Goal: Information Seeking & Learning: Learn about a topic

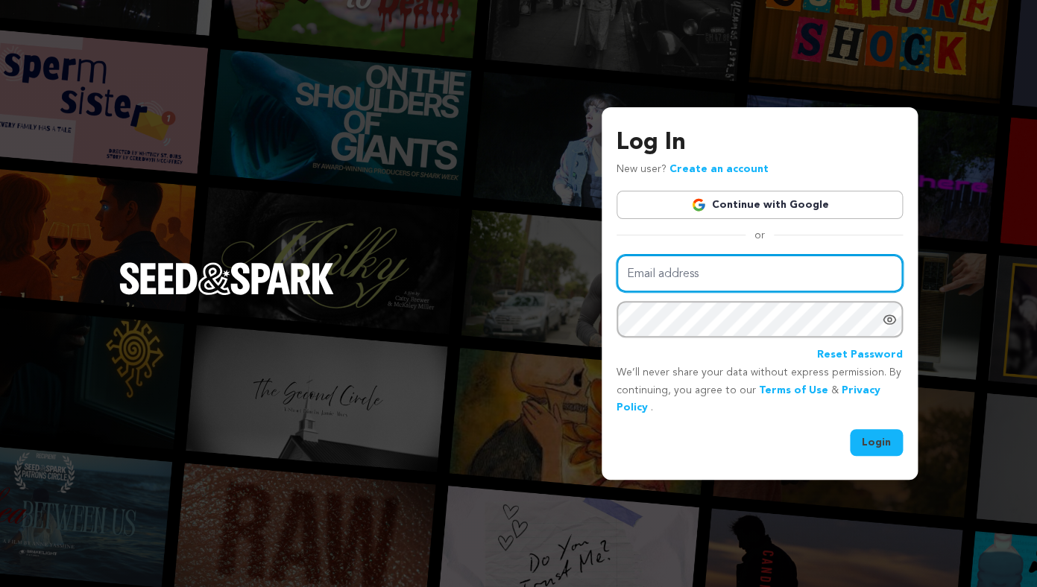
click at [668, 281] on input "Email address" at bounding box center [759, 274] width 286 height 38
type input "[EMAIL_ADDRESS][DOMAIN_NAME]"
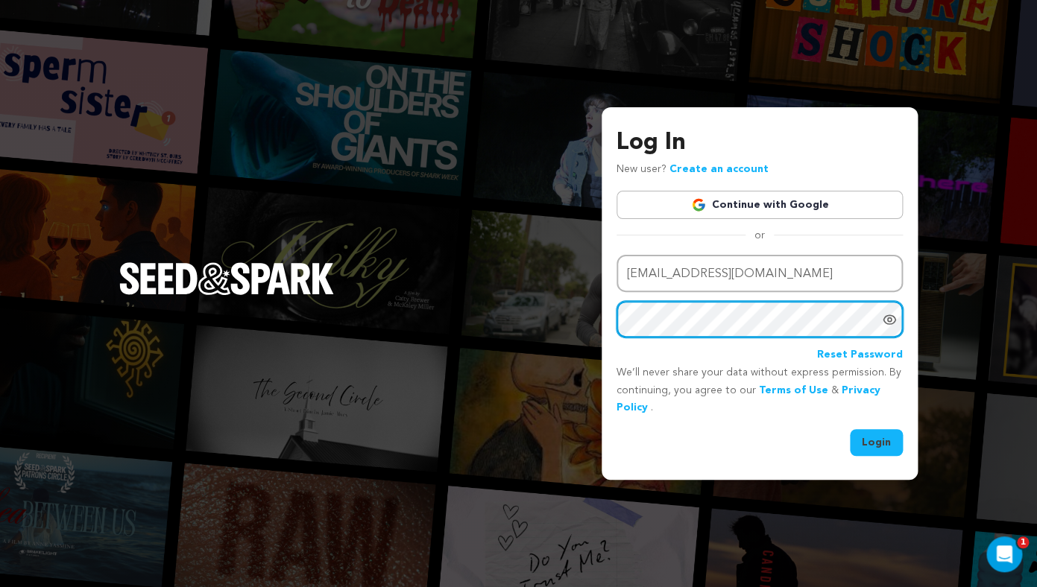
click at [850, 429] on button "Login" at bounding box center [876, 442] width 53 height 27
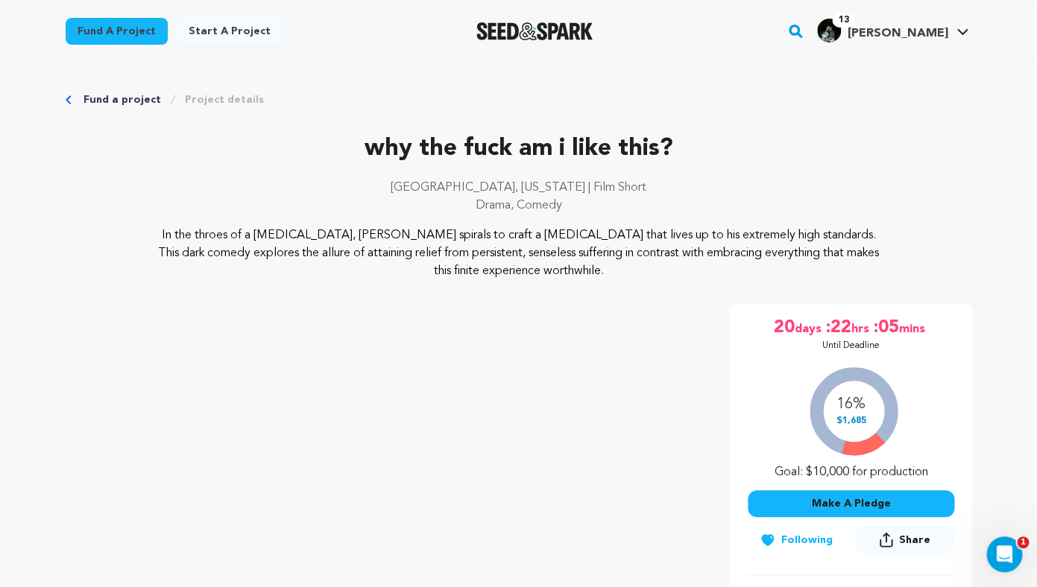
click at [312, 200] on p "Drama, Comedy" at bounding box center [519, 206] width 906 height 18
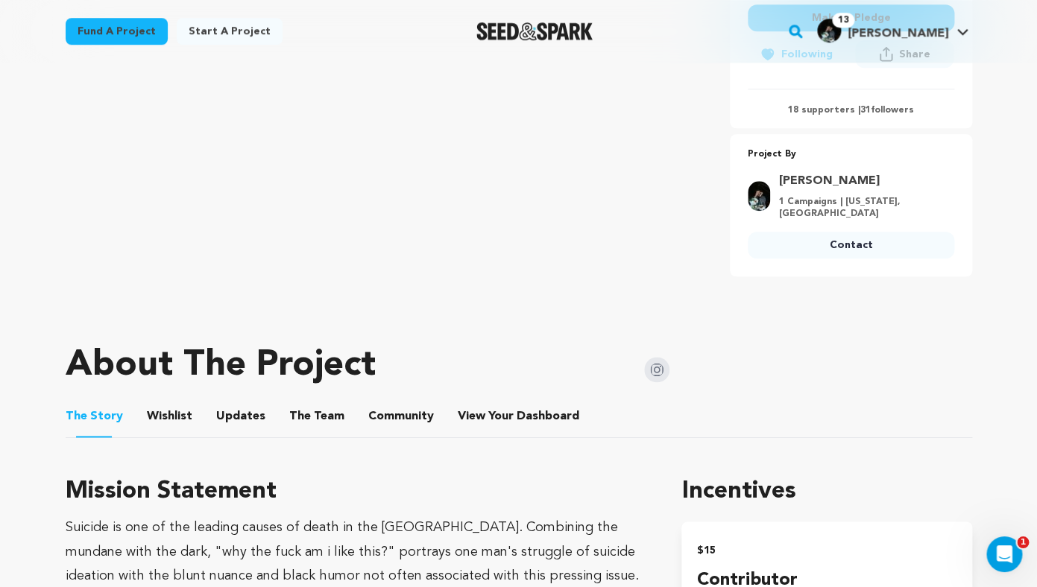
scroll to position [664, 0]
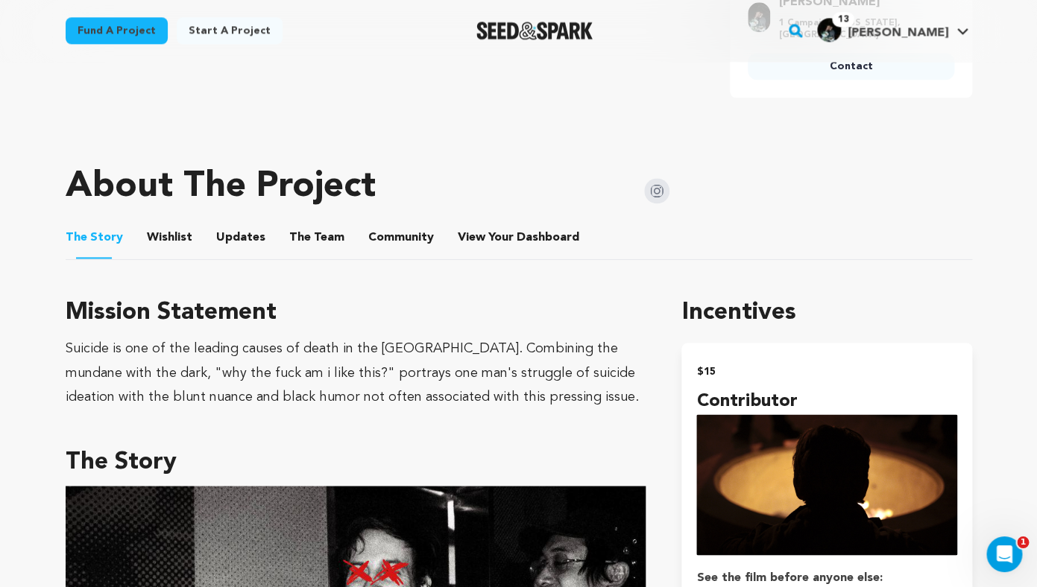
click at [394, 238] on button "Community" at bounding box center [401, 242] width 36 height 36
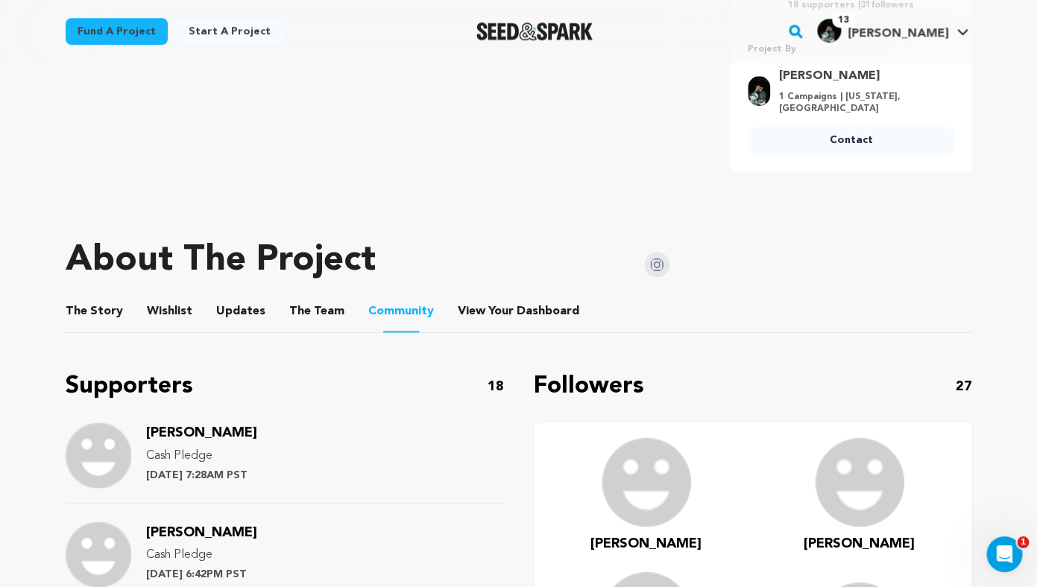
scroll to position [585, 0]
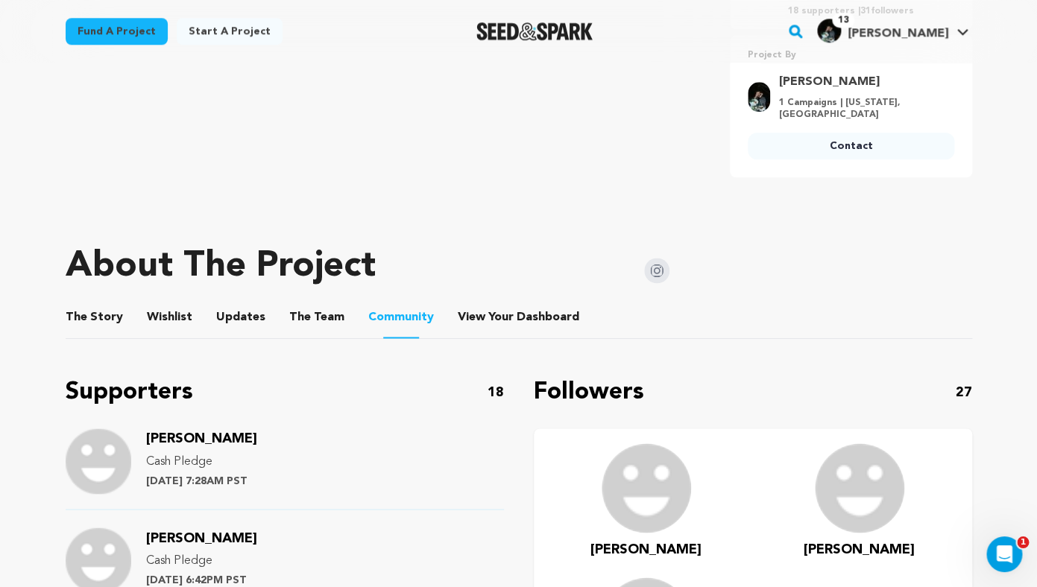
click at [466, 327] on button "View Your Dashboard" at bounding box center [476, 321] width 36 height 36
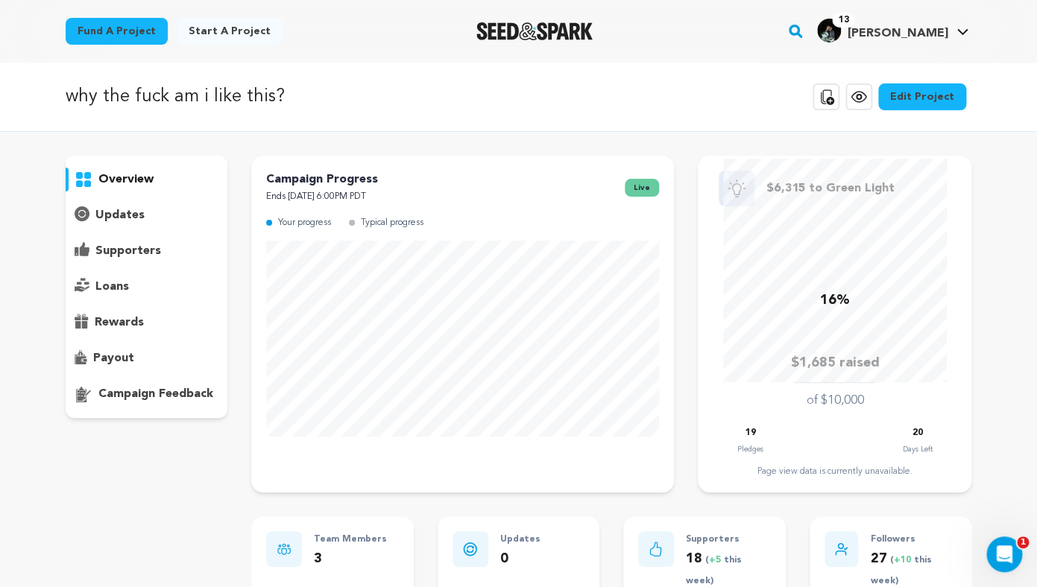
click at [113, 239] on div "overview" at bounding box center [147, 287] width 162 height 262
click at [112, 253] on p "supporters" at bounding box center [128, 251] width 66 height 18
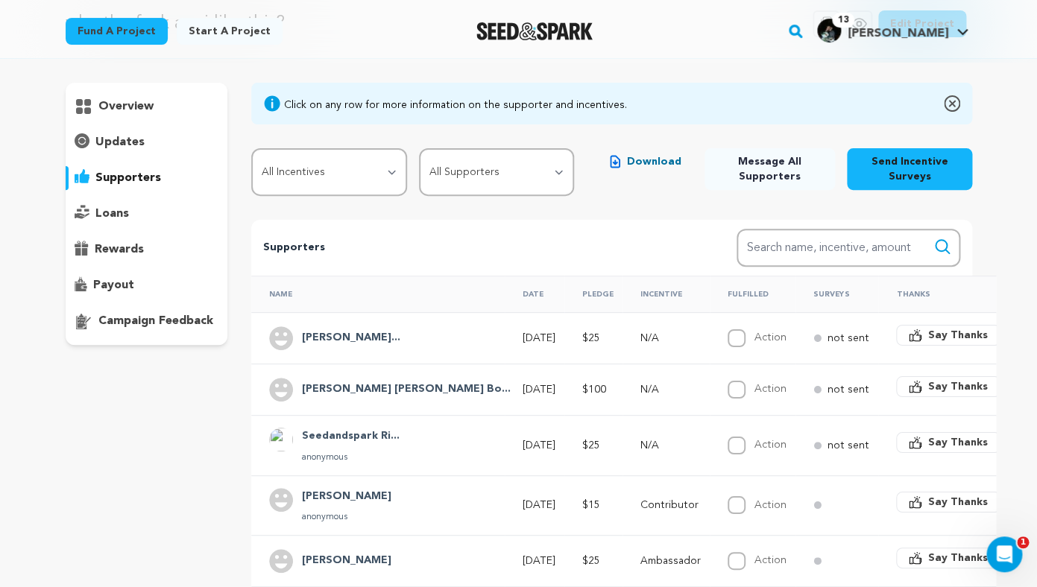
scroll to position [72, 0]
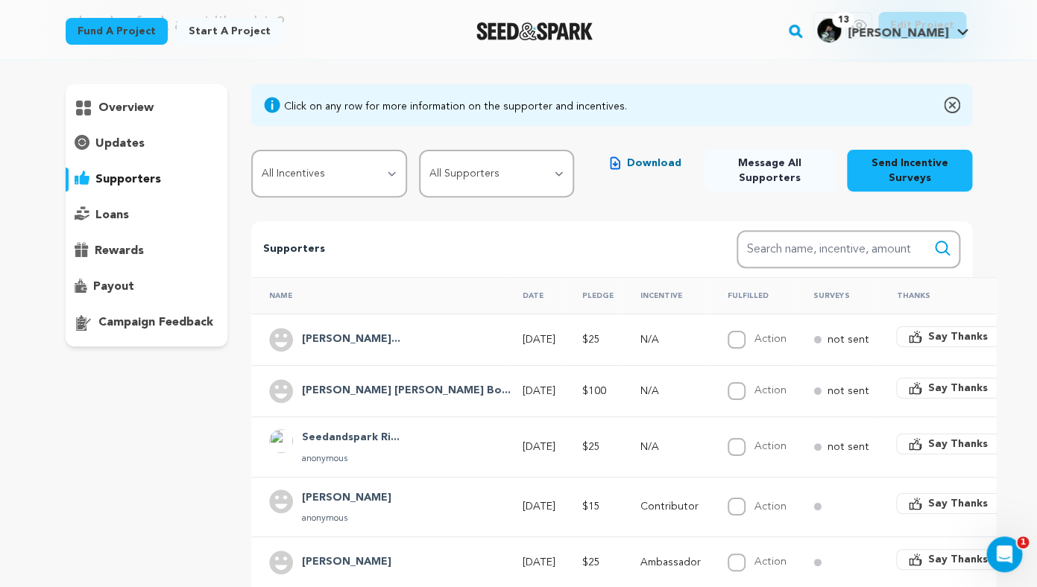
click at [136, 101] on p "overview" at bounding box center [125, 108] width 55 height 18
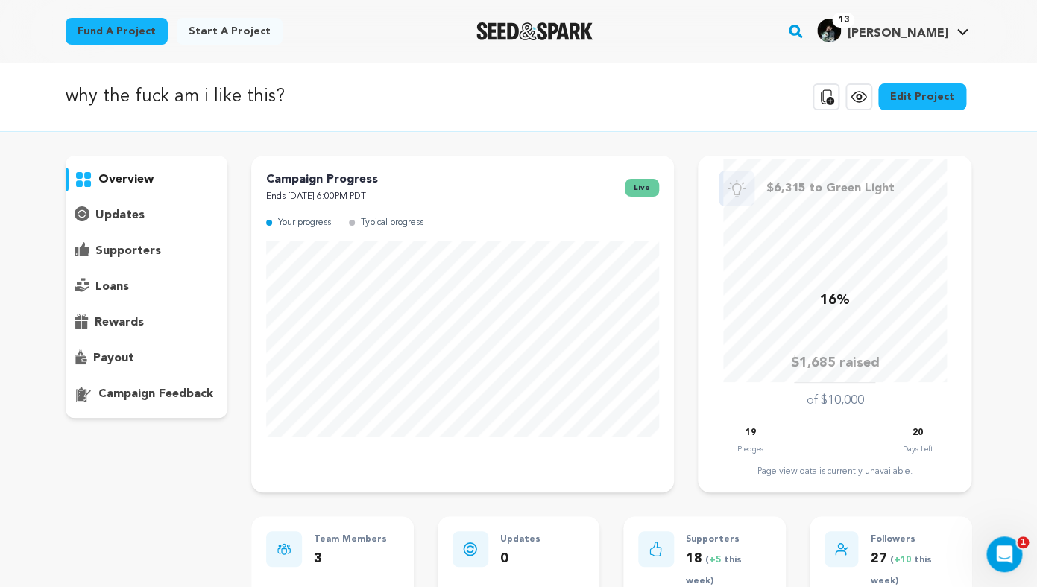
click at [859, 103] on icon at bounding box center [859, 97] width 18 height 18
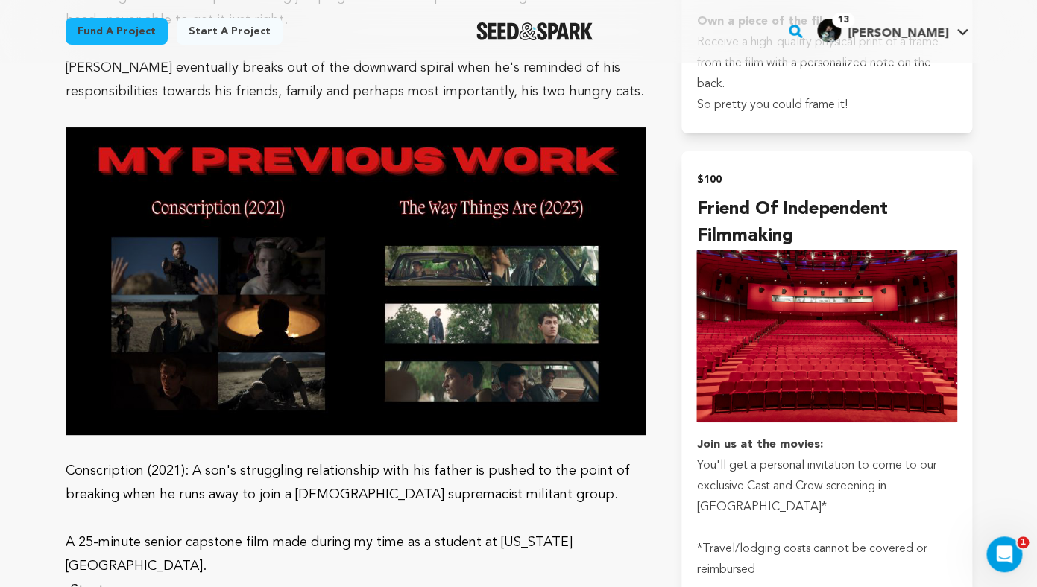
scroll to position [2053, 0]
